Goal: Task Accomplishment & Management: Manage account settings

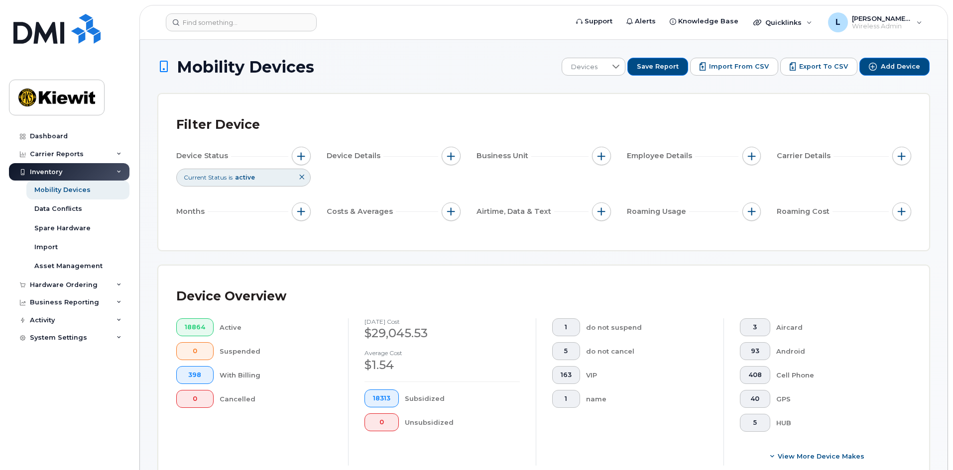
scroll to position [50, 0]
click at [598, 153] on span "button" at bounding box center [601, 156] width 8 height 8
click at [602, 231] on input "WBS Element" at bounding box center [604, 233] width 8 height 8
checkbox input "true"
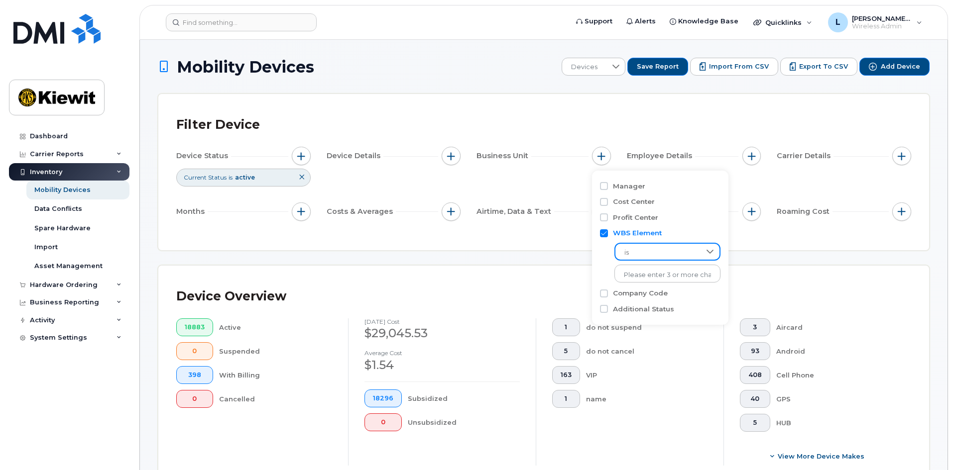
click at [655, 257] on span "is" at bounding box center [657, 253] width 85 height 18
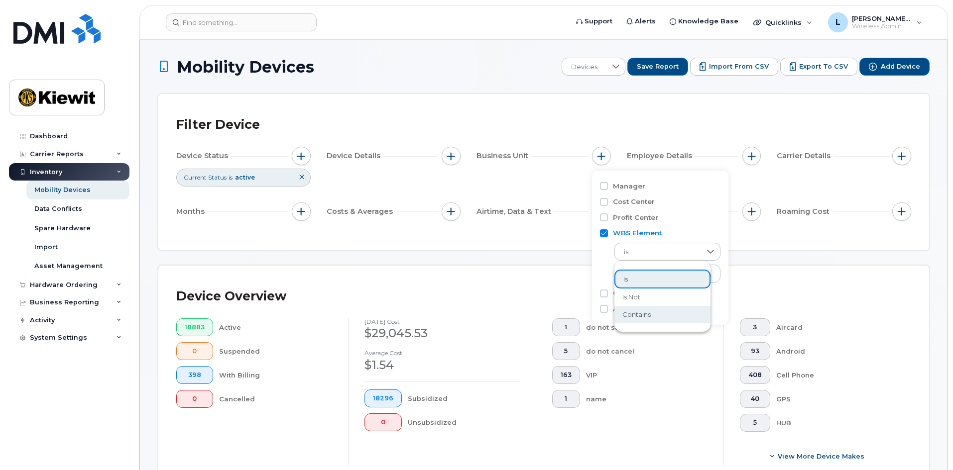
click at [656, 316] on li "contains" at bounding box center [662, 314] width 96 height 17
click at [659, 277] on input "text" at bounding box center [667, 274] width 107 height 18
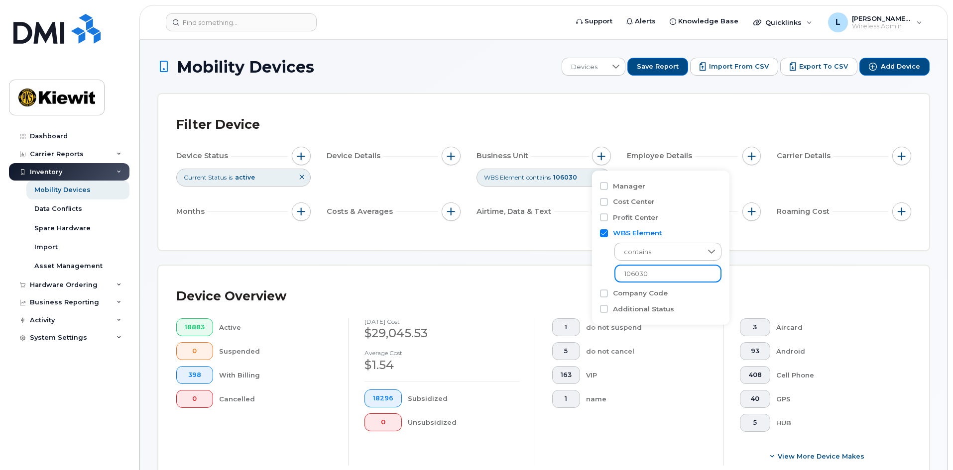
type input "106030"
click at [514, 283] on div "Device Overview 18883 Active 0 Suspended 398 With Billing 0 Cancelled September…" at bounding box center [543, 379] width 771 height 226
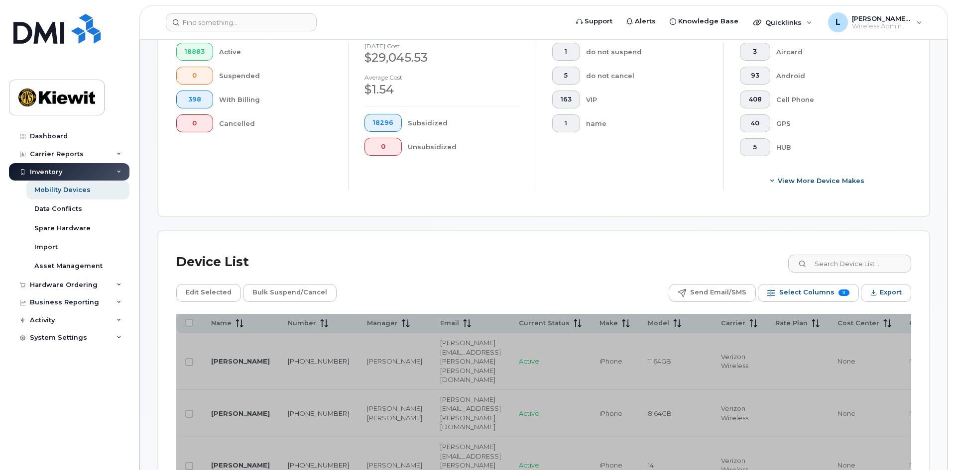
scroll to position [299, 0]
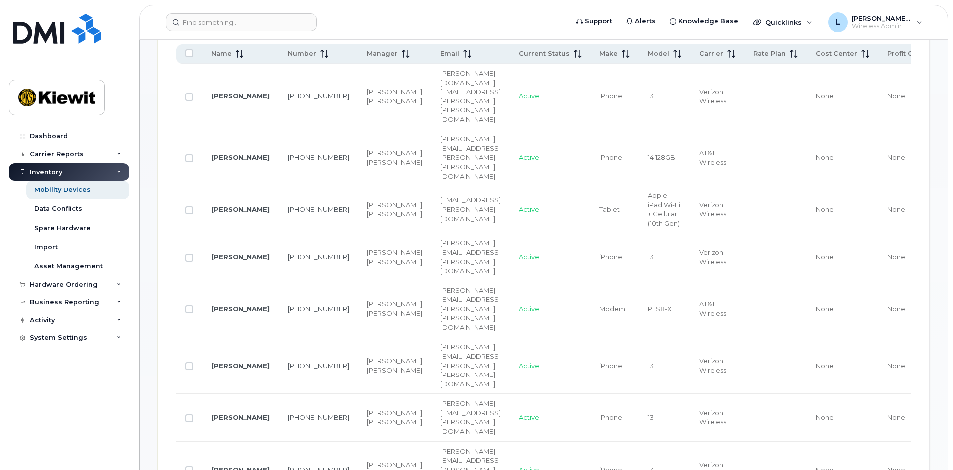
scroll to position [548, 0]
click at [618, 53] on span "Make" at bounding box center [608, 51] width 18 height 9
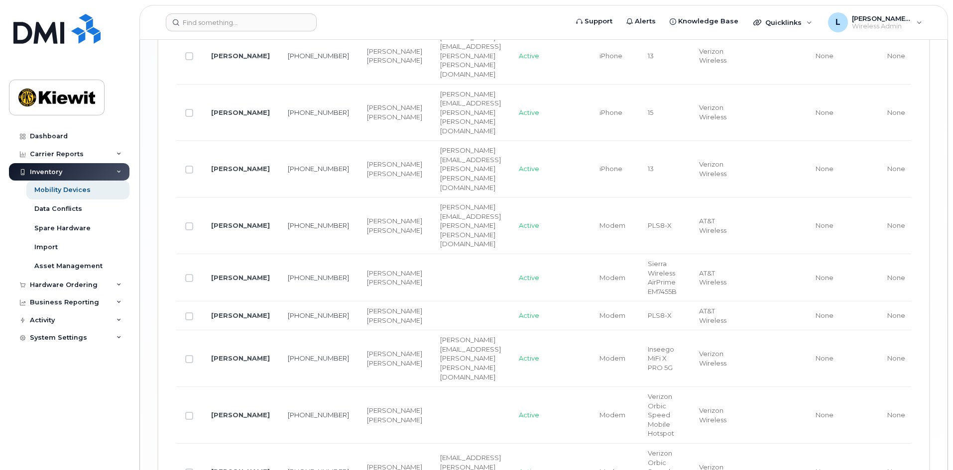
scroll to position [2379, 0]
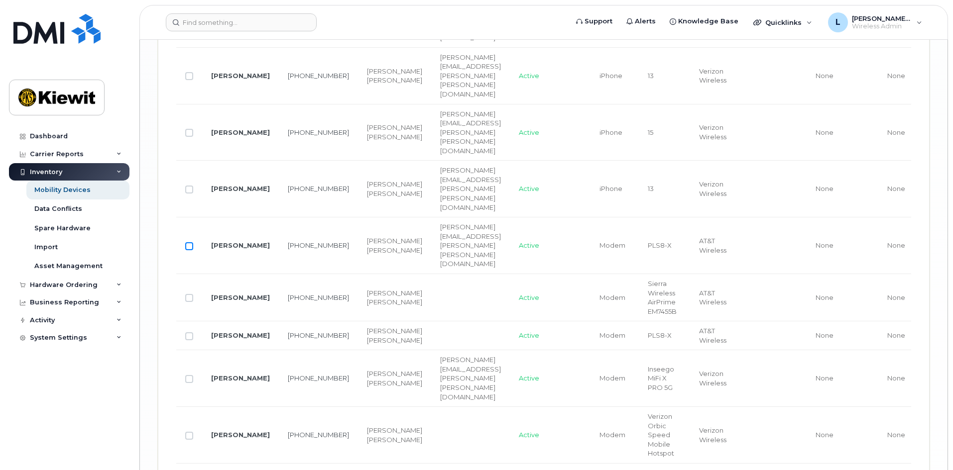
click at [190, 242] on input "Row Unselected" at bounding box center [189, 246] width 8 height 8
checkbox input "true"
click at [188, 294] on input "Row Unselected" at bounding box center [189, 298] width 8 height 8
checkbox input "true"
click at [189, 333] on input "Row Unselected" at bounding box center [189, 337] width 8 height 8
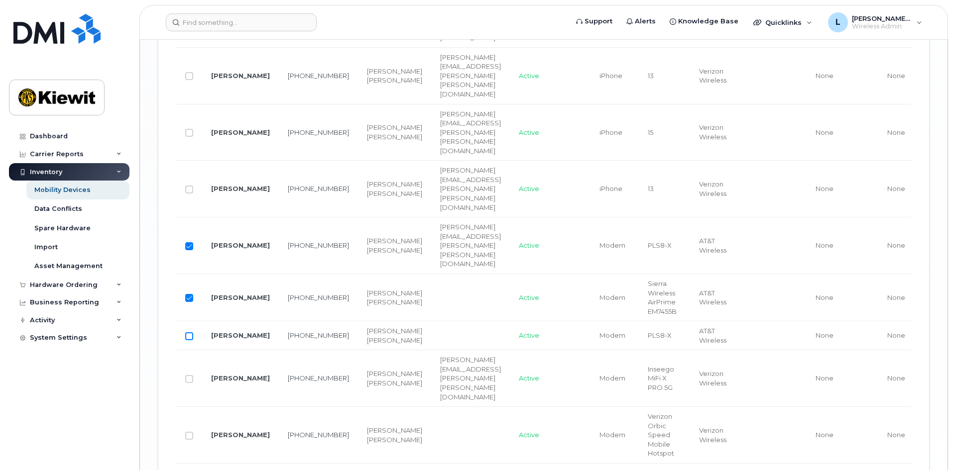
checkbox input "true"
click at [188, 432] on input "Row Unselected" at bounding box center [189, 436] width 8 height 8
checkbox input "true"
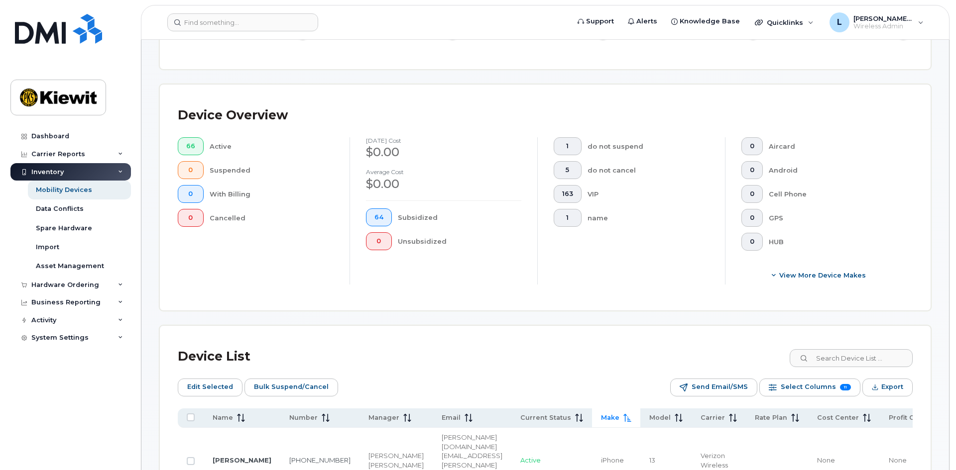
scroll to position [239, 0]
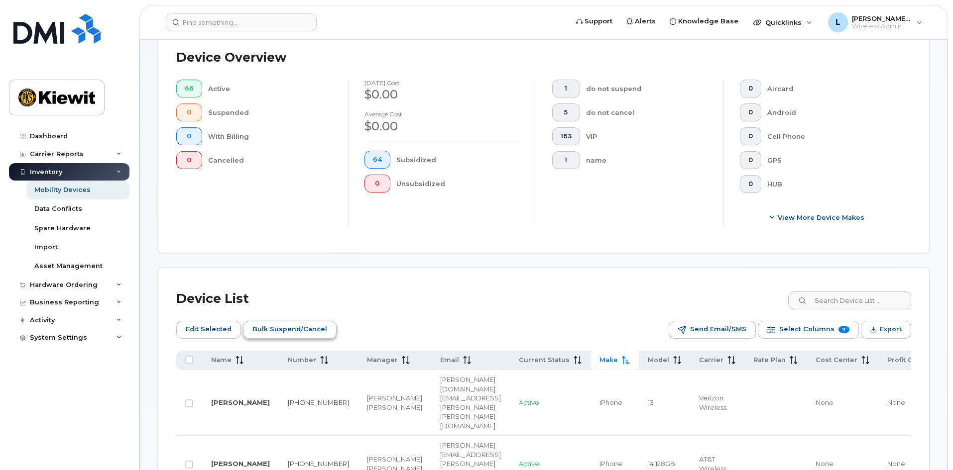
click at [317, 333] on span "Bulk Suspend/Cancel" at bounding box center [289, 329] width 75 height 15
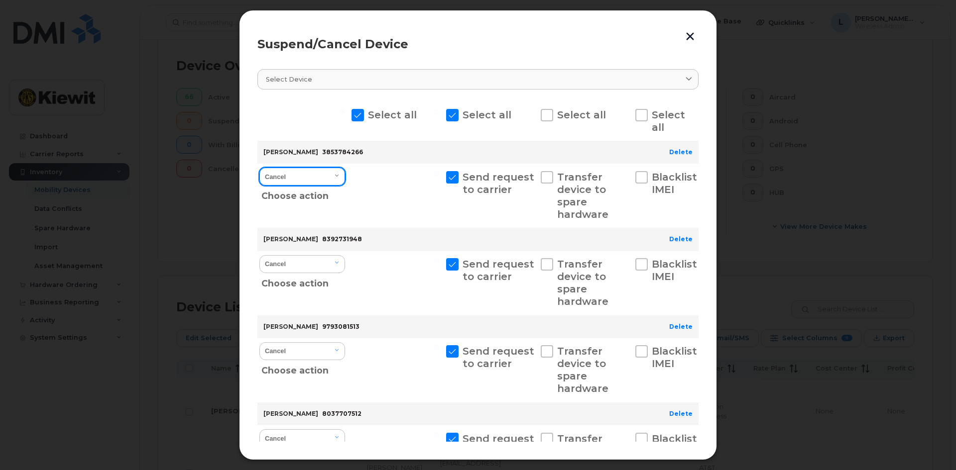
click at [331, 177] on select "Cancel Suspend - Reduced Rate Suspend - Full Rate Suspend - Lost Device/Stolen …" at bounding box center [302, 177] width 86 height 18
select select "[object Object]"
click at [259, 168] on select "Cancel Suspend - Reduced Rate Suspend - Full Rate Suspend - Lost Device/Stolen …" at bounding box center [302, 177] width 86 height 18
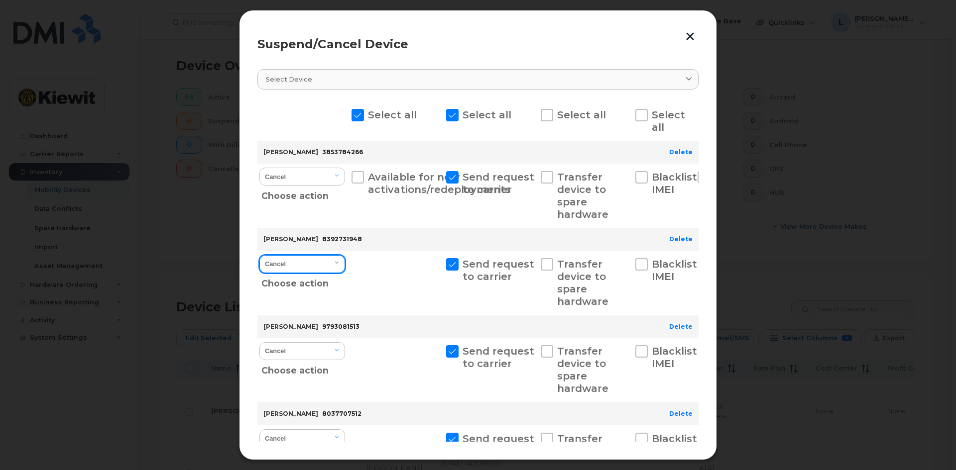
click at [323, 266] on select "Cancel Suspend - Reduced Rate Suspend - Full Rate Suspend - Lost Device/Stolen …" at bounding box center [302, 264] width 86 height 18
select select "[object Object]"
click at [259, 255] on select "Cancel Suspend - Reduced Rate Suspend - Full Rate Suspend - Lost Device/Stolen …" at bounding box center [302, 264] width 86 height 18
click at [361, 177] on span at bounding box center [357, 177] width 12 height 12
click at [344, 176] on input "Available for new activations/redeployments" at bounding box center [341, 173] width 5 height 5
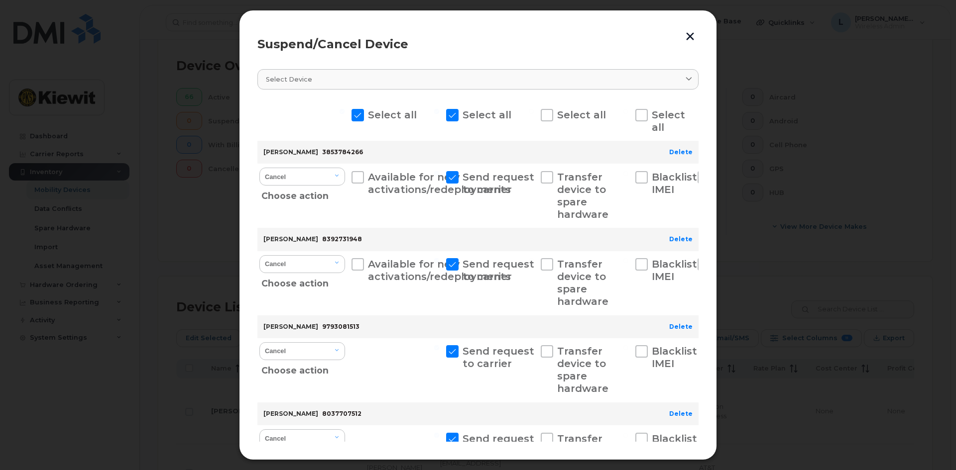
checkbox input "true"
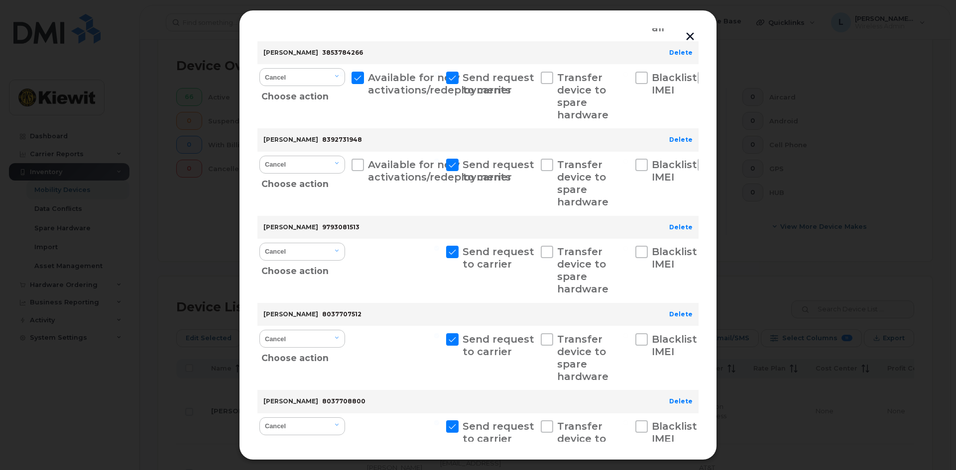
scroll to position [149, 0]
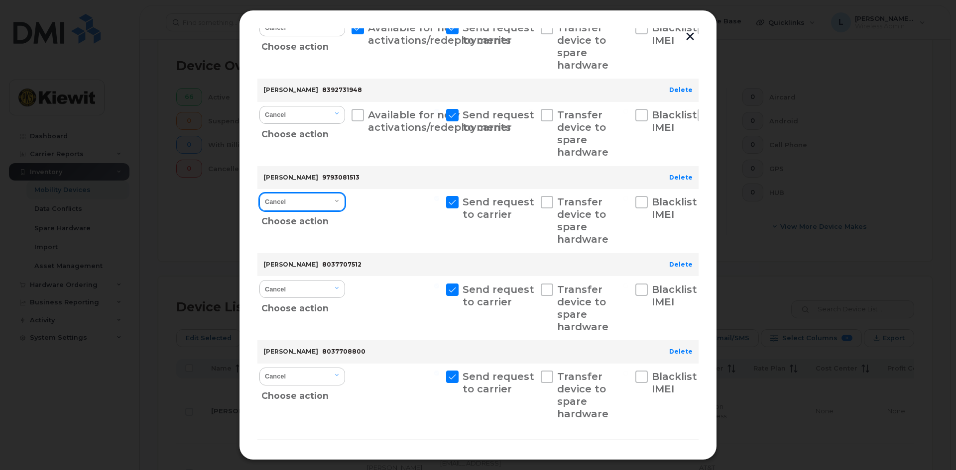
click at [334, 203] on select "Cancel Suspend - Reduced Rate Suspend - Full Rate Suspend - Lost Device/Stolen …" at bounding box center [302, 202] width 86 height 18
click at [325, 110] on select "Cancel Suspend - Reduced Rate Suspend - Full Rate Suspend - Lost Device/Stolen …" at bounding box center [302, 115] width 86 height 18
select select "[object Object]"
click at [259, 106] on select "Cancel Suspend - Reduced Rate Suspend - Full Rate Suspend - Lost Device/Stolen …" at bounding box center [302, 115] width 86 height 18
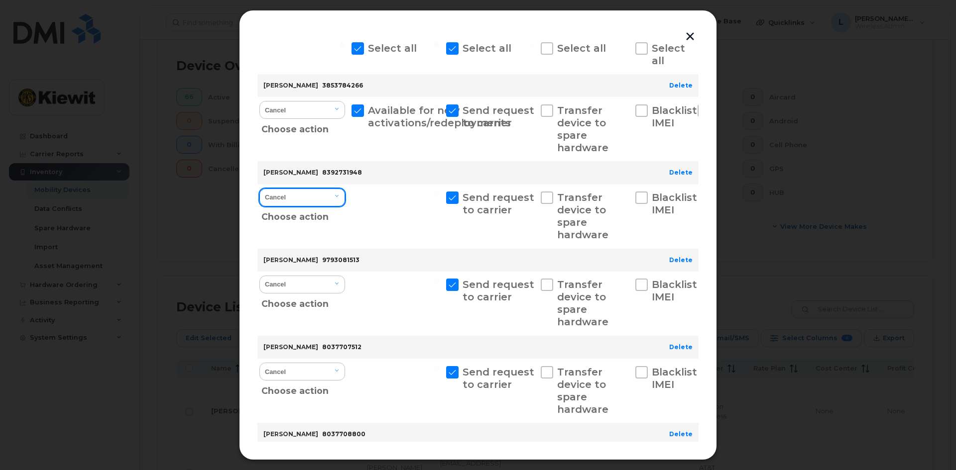
scroll to position [0, 0]
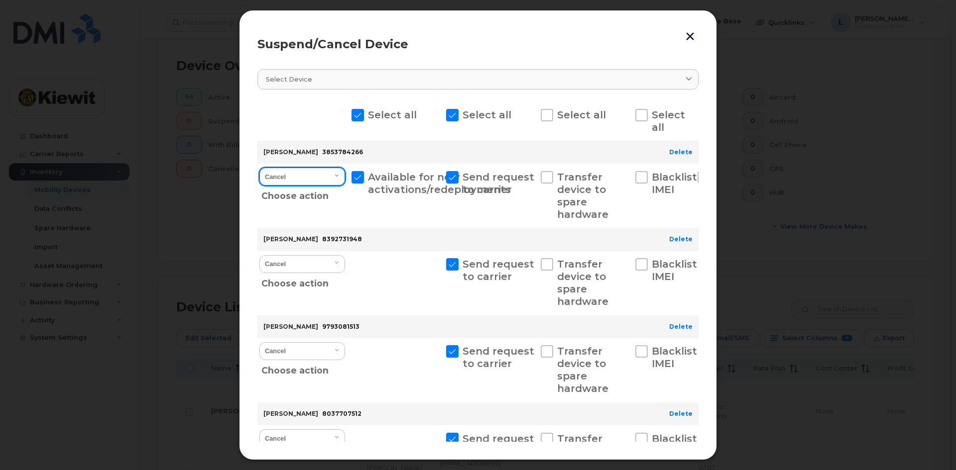
click at [330, 176] on select "Cancel Suspend - Reduced Rate Suspend - Full Rate Suspend - Lost Device/Stolen …" at bounding box center [302, 177] width 86 height 18
select select "[object Object]"
click at [259, 168] on select "Cancel Suspend - Reduced Rate Suspend - Full Rate Suspend - Lost Device/Stolen …" at bounding box center [302, 177] width 86 height 18
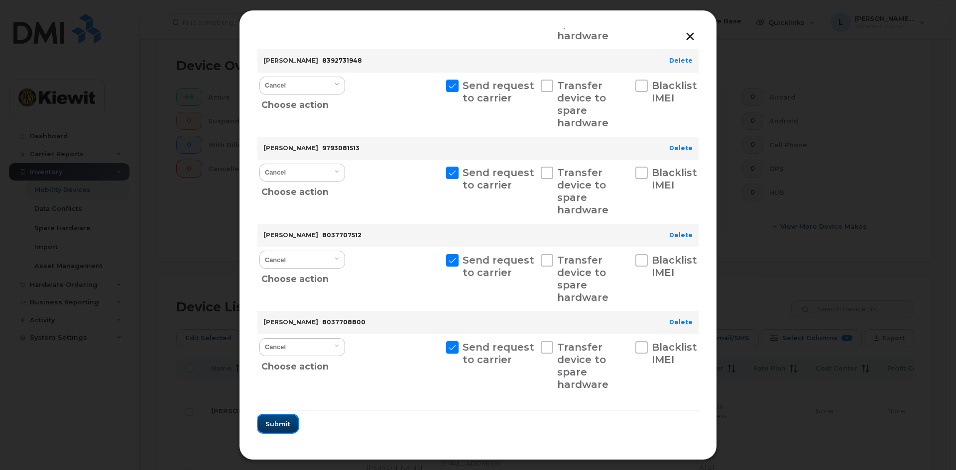
click at [282, 427] on span "Submit" at bounding box center [277, 424] width 25 height 9
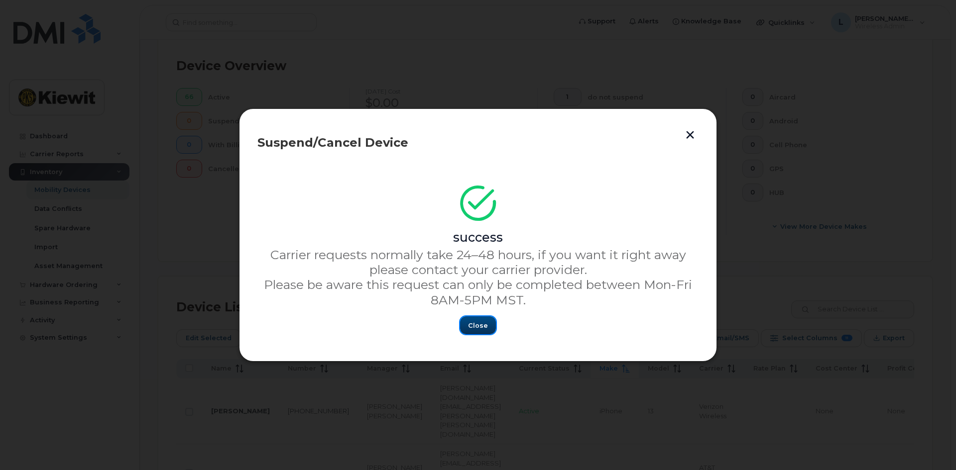
click at [486, 325] on span "Close" at bounding box center [478, 325] width 20 height 9
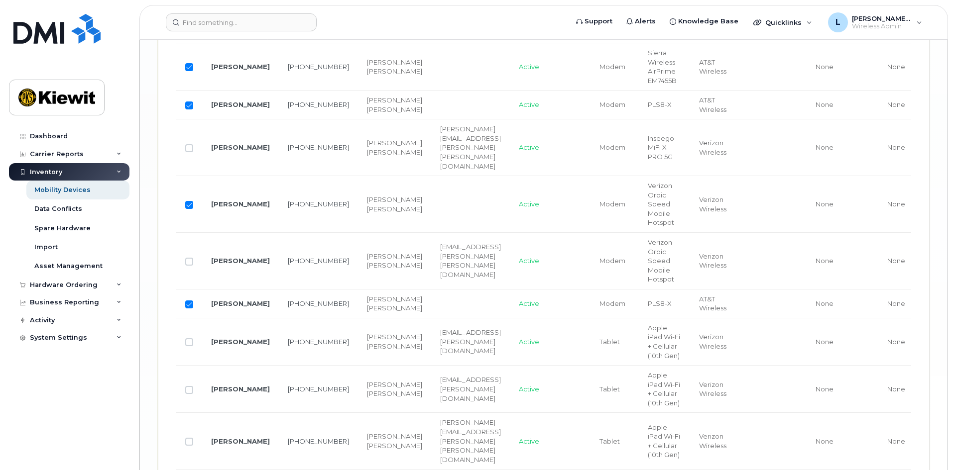
scroll to position [2628, 0]
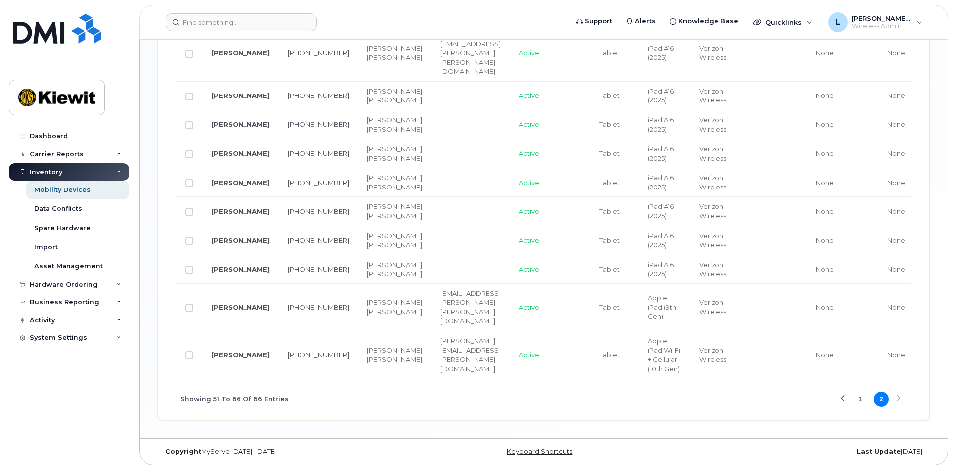
scroll to position [1010, 0]
click at [860, 400] on button "1" at bounding box center [860, 399] width 15 height 15
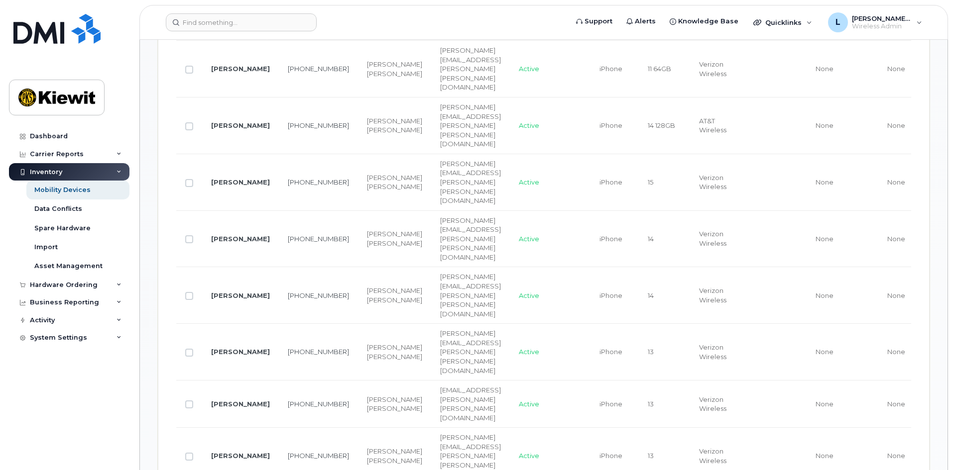
scroll to position [961, 0]
